Goal: Information Seeking & Learning: Learn about a topic

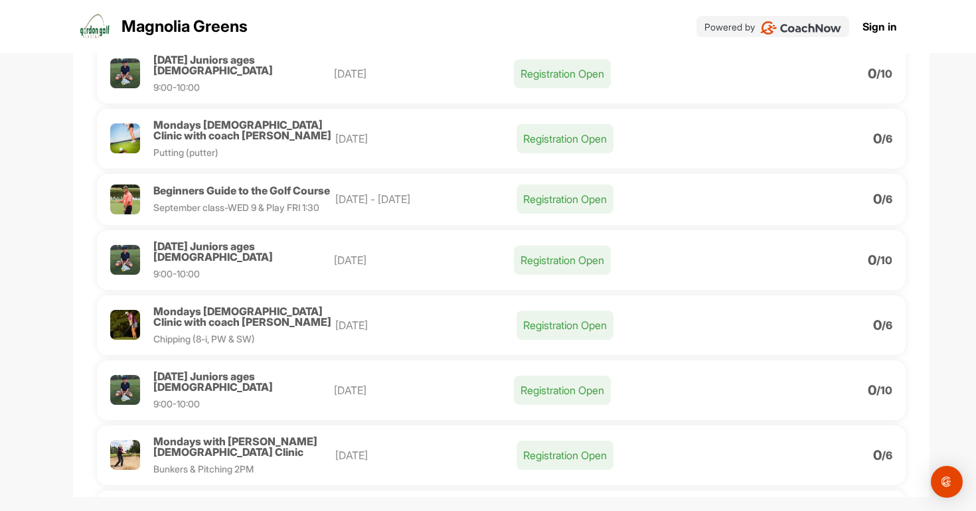
scroll to position [164, 0]
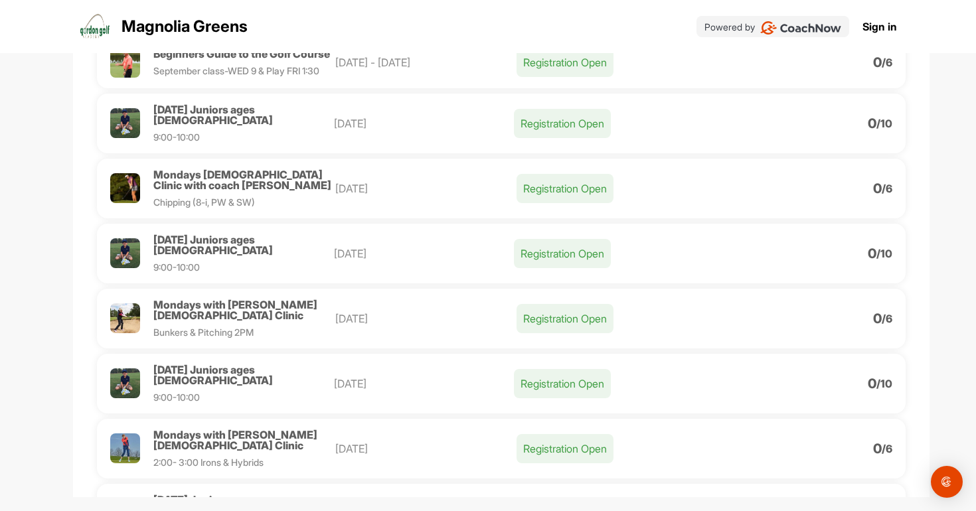
scroll to position [281, 0]
click at [234, 418] on div "Mondays with [PERSON_NAME] [DEMOGRAPHIC_DATA] Clinic 2:00- 3:00 Irons & Hybrids…" at bounding box center [501, 448] width 808 height 60
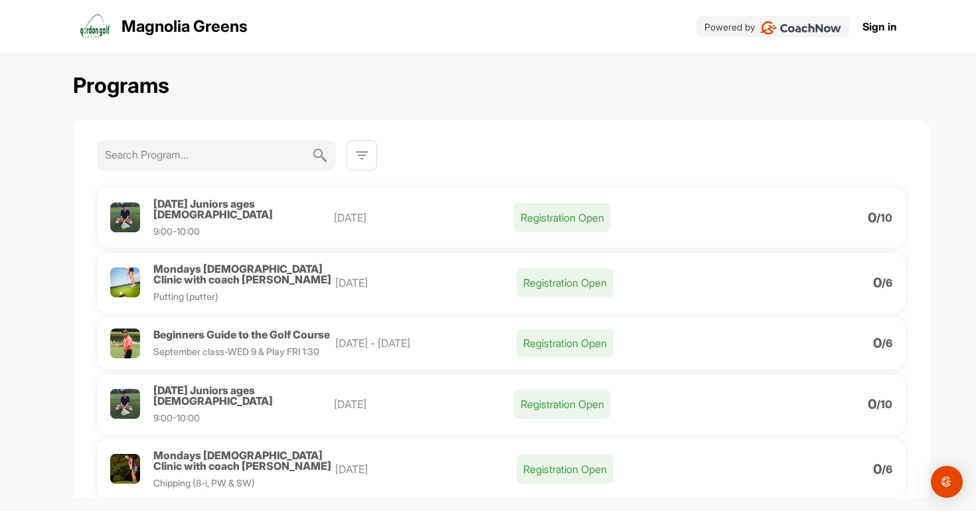
click at [275, 328] on span "Beginners Guide to the Golf Course" at bounding box center [241, 334] width 177 height 13
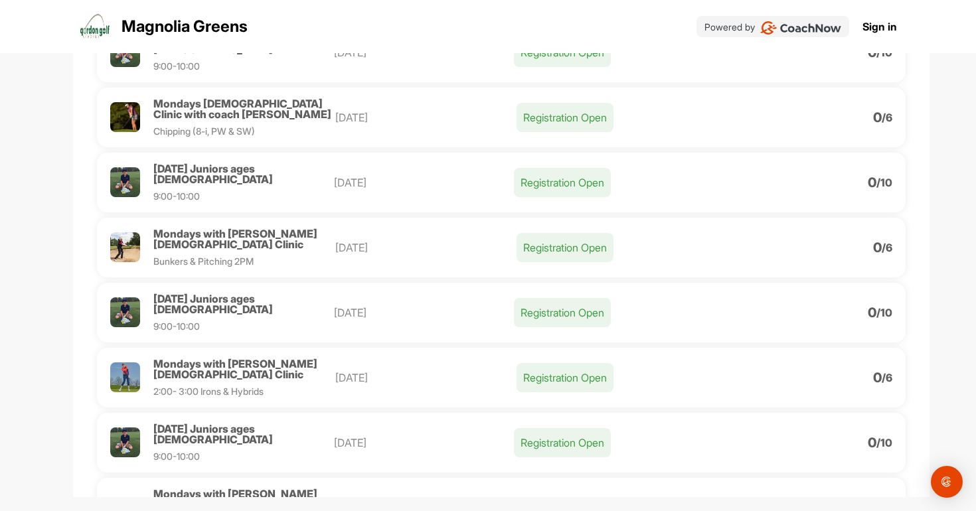
scroll to position [355, 0]
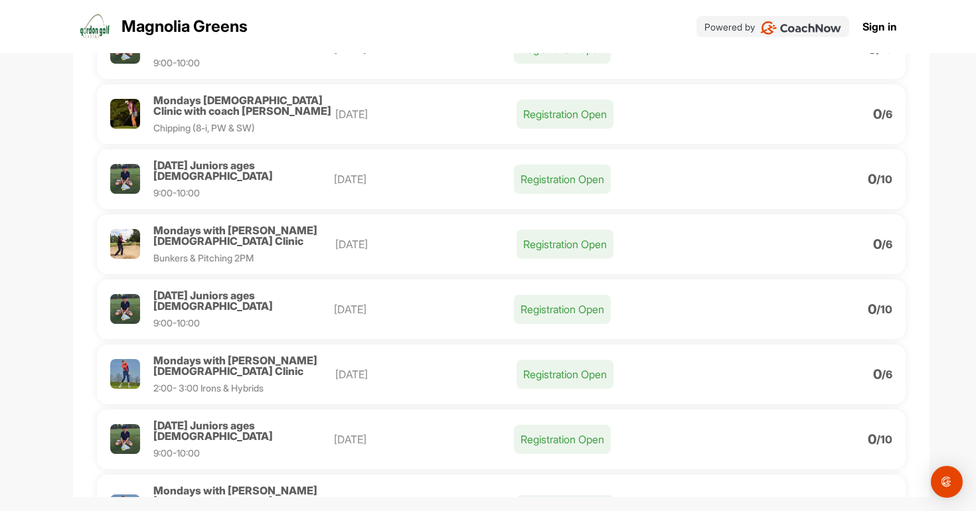
click at [237, 354] on span "Mondays with [PERSON_NAME] [DEMOGRAPHIC_DATA] Clinic" at bounding box center [235, 366] width 164 height 24
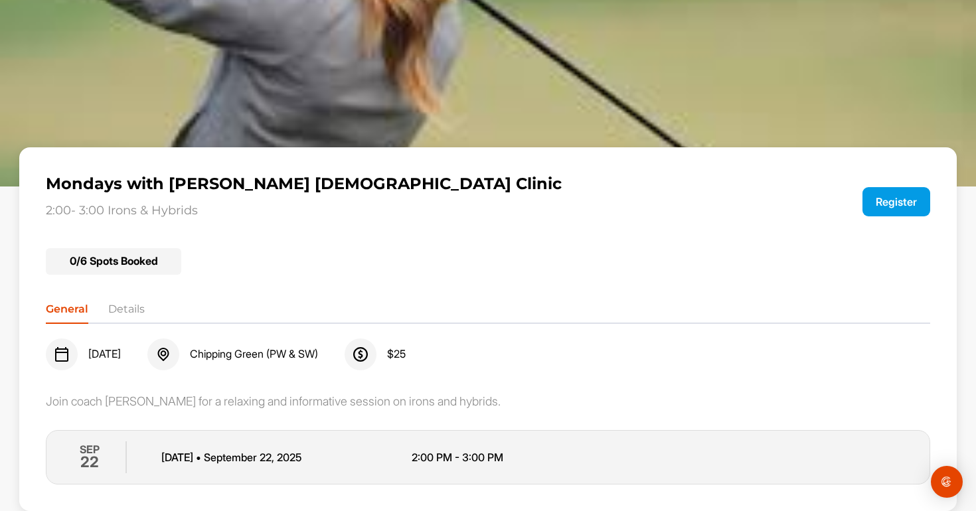
scroll to position [12, 0]
